Goal: Task Accomplishment & Management: Use online tool/utility

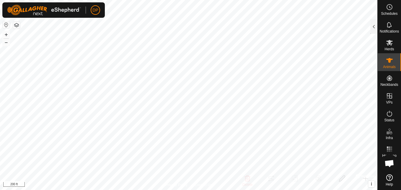
scroll to position [335, 0]
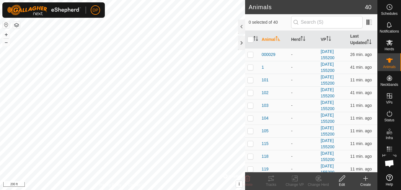
scroll to position [335, 0]
checkbox input "true"
click at [269, 179] on icon at bounding box center [271, 178] width 7 height 7
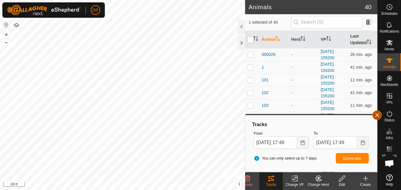
click at [374, 113] on button "button" at bounding box center [376, 114] width 9 height 9
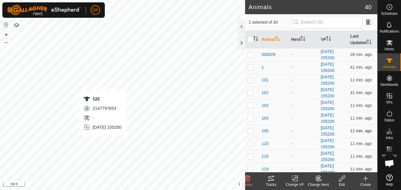
checkbox input "true"
checkbox input "false"
click at [268, 177] on icon at bounding box center [270, 178] width 5 height 5
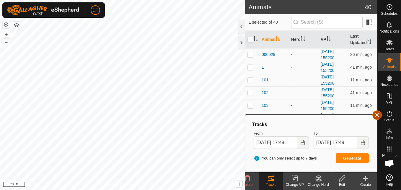
click at [375, 113] on button "button" at bounding box center [376, 114] width 9 height 9
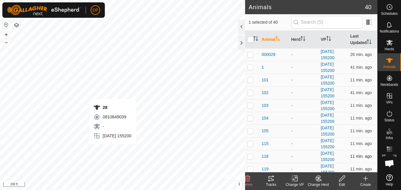
checkbox input "false"
click at [272, 177] on icon at bounding box center [271, 178] width 7 height 7
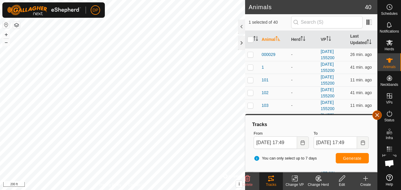
click at [375, 113] on button "button" at bounding box center [376, 114] width 9 height 9
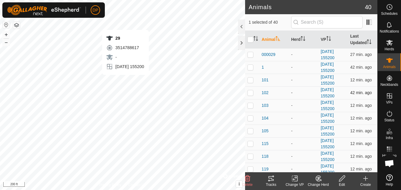
checkbox input "false"
click at [270, 179] on icon at bounding box center [271, 178] width 7 height 7
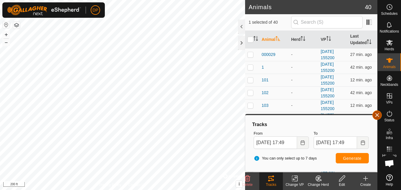
click at [376, 113] on button "button" at bounding box center [376, 114] width 9 height 9
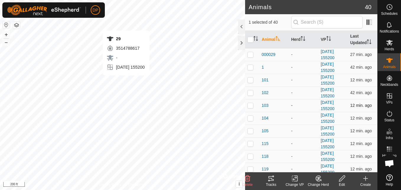
checkbox input "false"
click at [270, 178] on icon at bounding box center [270, 178] width 5 height 5
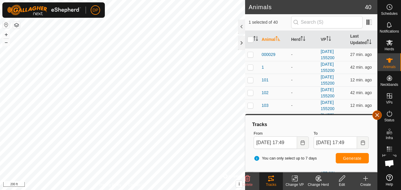
click at [377, 115] on button "button" at bounding box center [376, 114] width 9 height 9
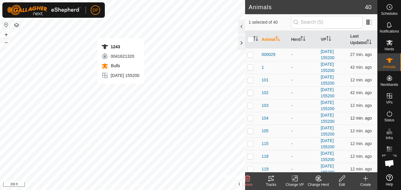
checkbox input "false"
click at [269, 177] on icon at bounding box center [271, 178] width 7 height 7
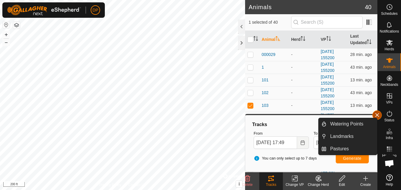
click at [373, 114] on button "button" at bounding box center [376, 114] width 9 height 9
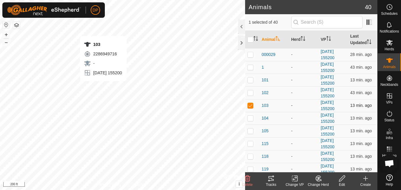
checkbox input "false"
